Goal: Find specific page/section: Find specific page/section

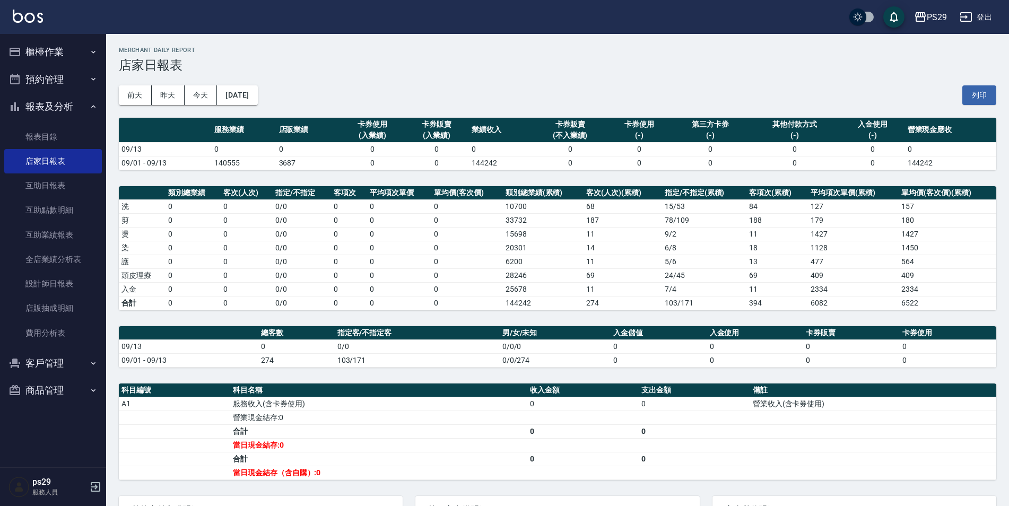
click at [32, 13] on img at bounding box center [28, 16] width 30 height 13
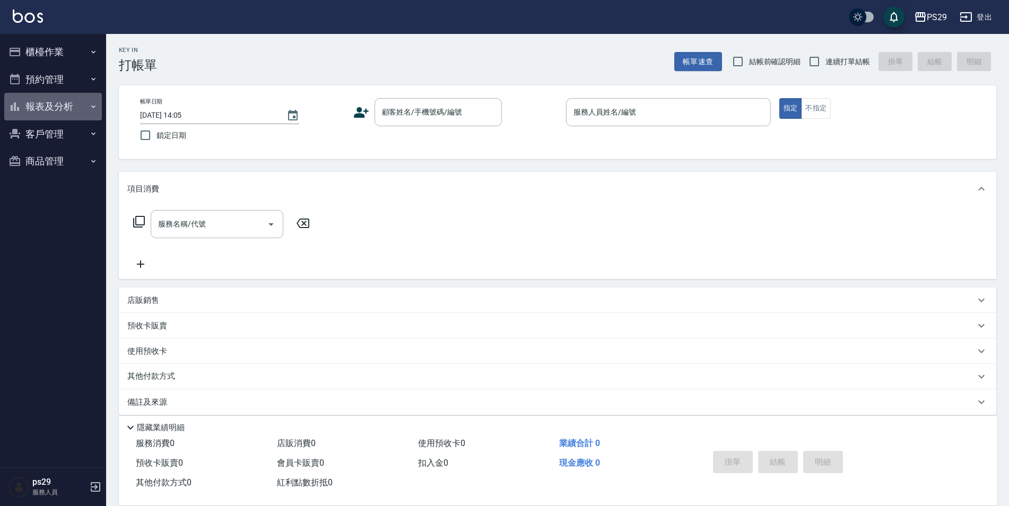
click at [81, 107] on button "報表及分析" at bounding box center [53, 107] width 98 height 28
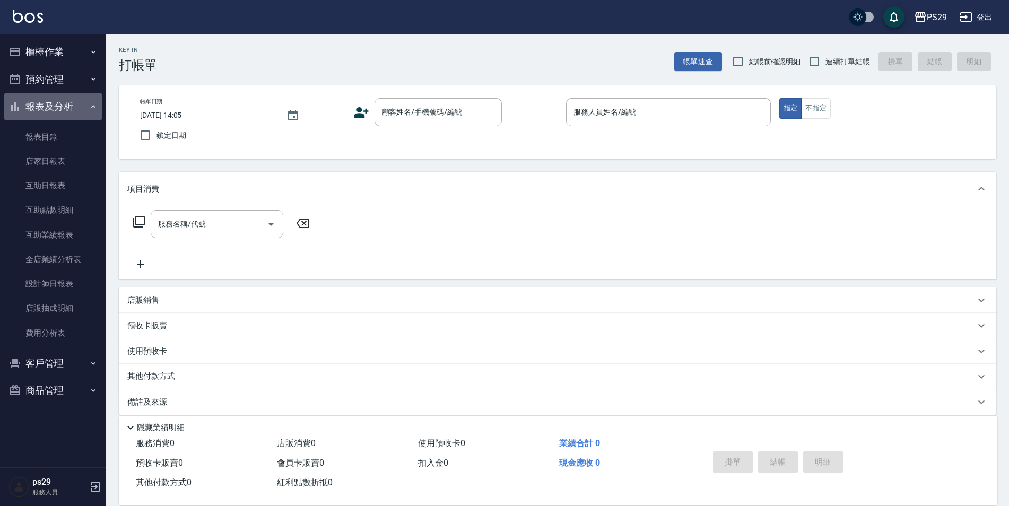
click at [82, 107] on button "報表及分析" at bounding box center [53, 107] width 98 height 28
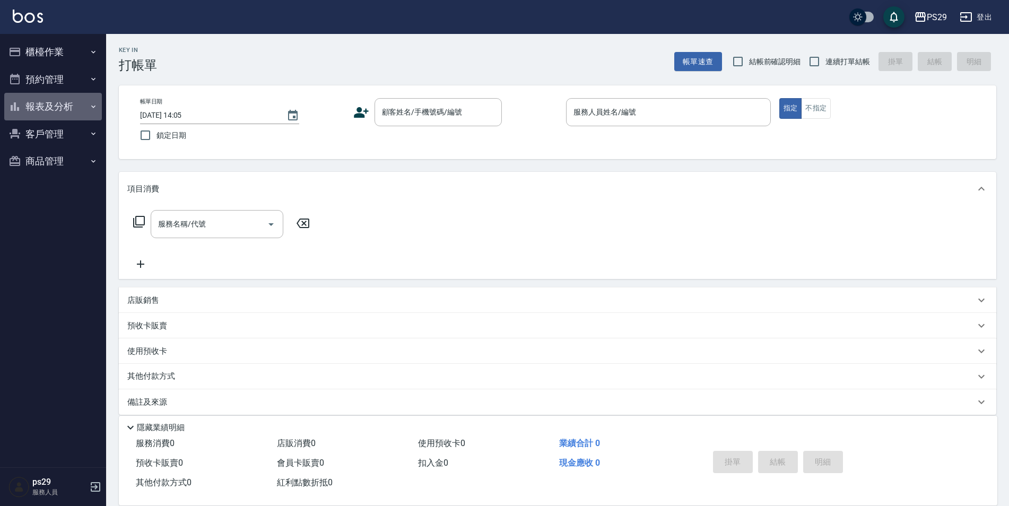
click at [82, 107] on button "報表及分析" at bounding box center [53, 107] width 98 height 28
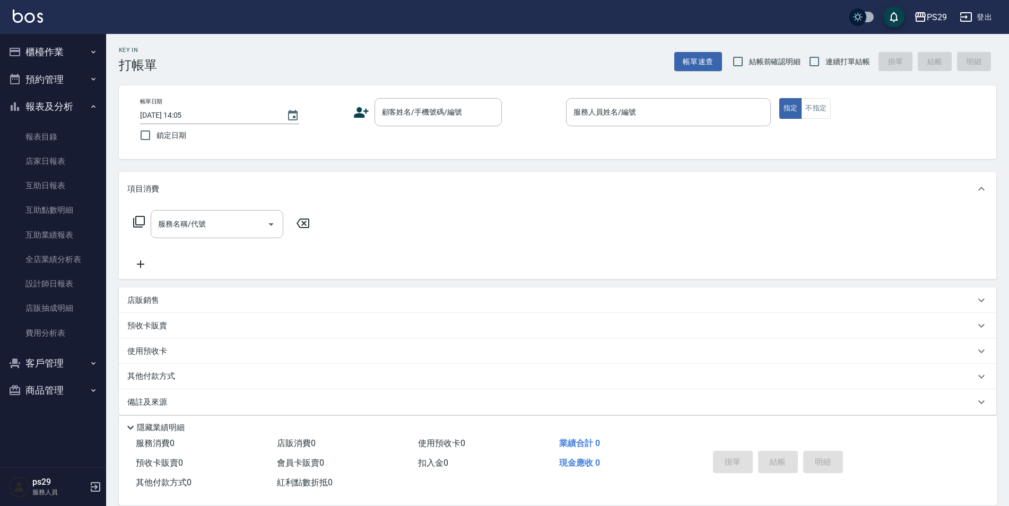
click at [92, 106] on icon "button" at bounding box center [93, 106] width 8 height 8
click at [92, 106] on icon "button" at bounding box center [93, 106] width 4 height 3
click at [92, 106] on icon "button" at bounding box center [93, 106] width 8 height 8
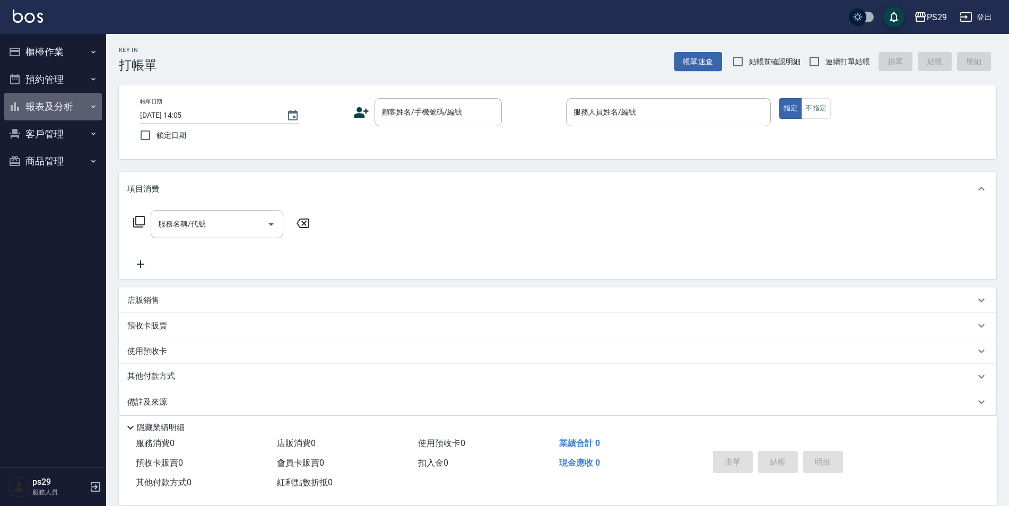
click at [92, 106] on icon "button" at bounding box center [93, 106] width 4 height 3
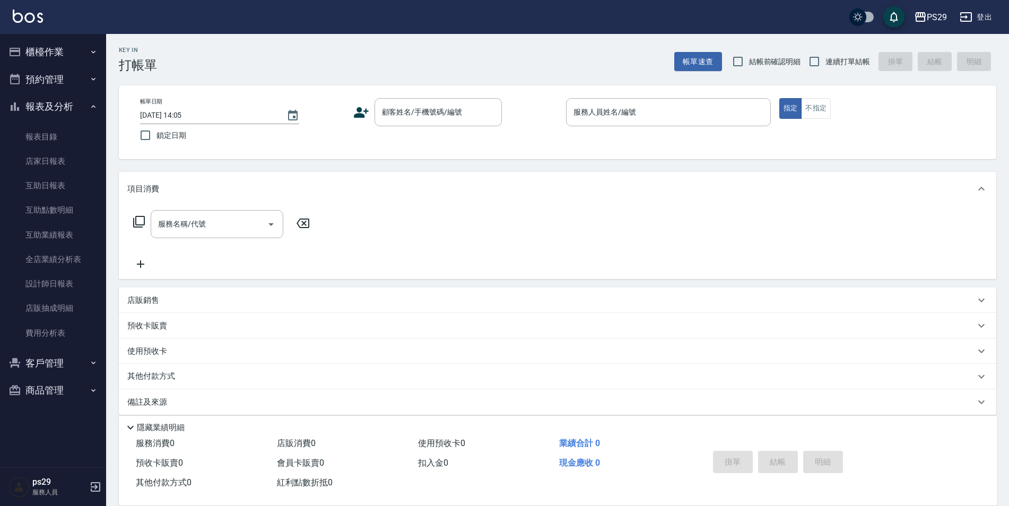
click at [92, 106] on icon "button" at bounding box center [93, 106] width 8 height 8
click at [92, 106] on icon "button" at bounding box center [93, 106] width 4 height 3
click at [92, 106] on icon "button" at bounding box center [93, 106] width 8 height 8
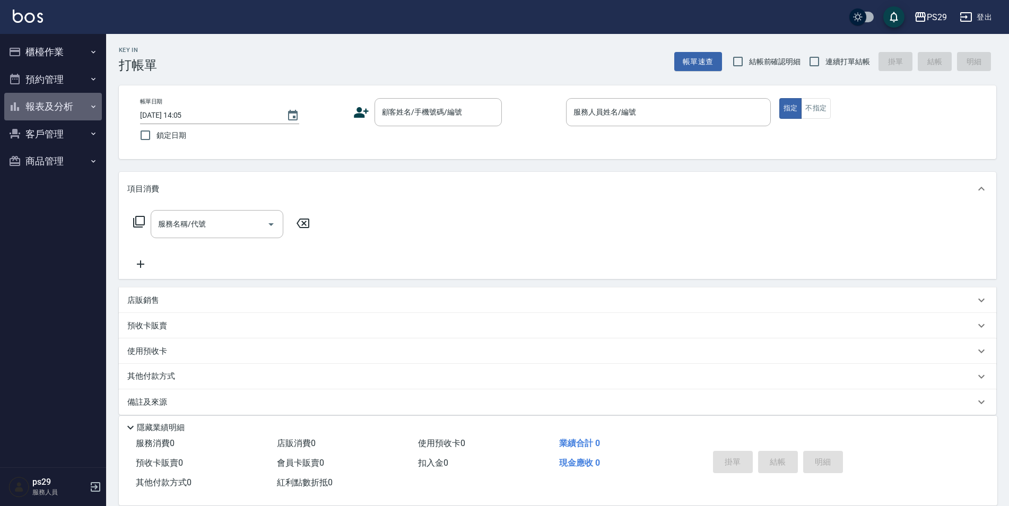
click at [92, 106] on icon "button" at bounding box center [93, 106] width 4 height 3
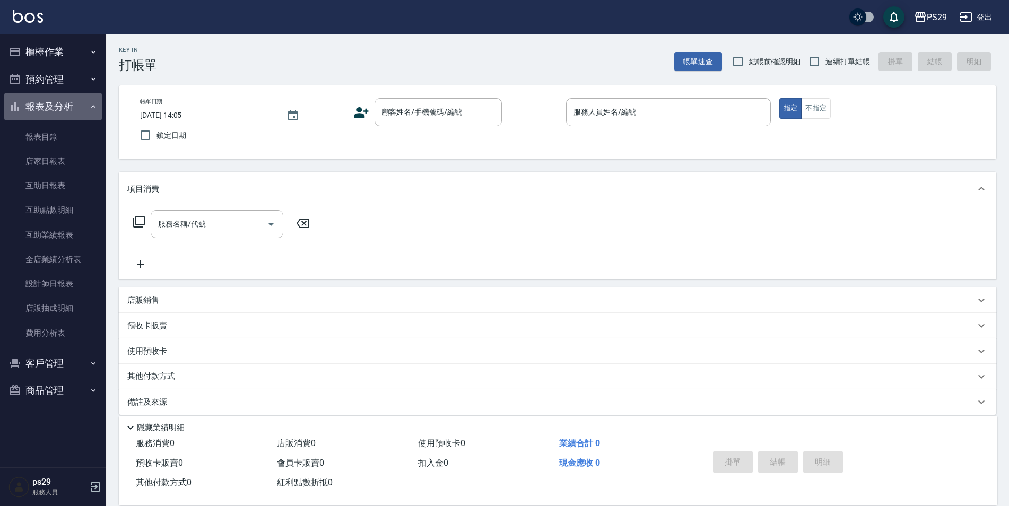
click at [92, 106] on icon "button" at bounding box center [93, 106] width 8 height 8
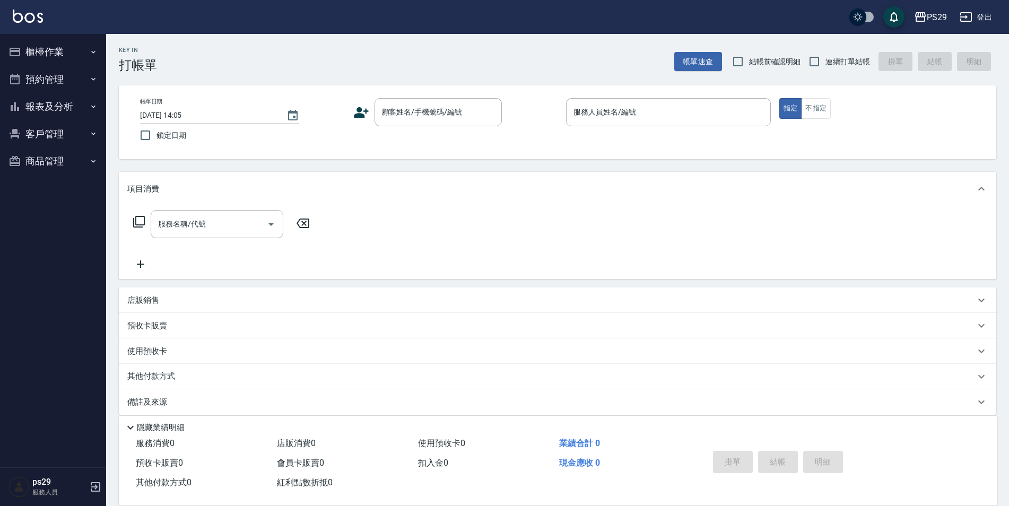
click at [15, 11] on img at bounding box center [28, 16] width 30 height 13
